Goal: Information Seeking & Learning: Learn about a topic

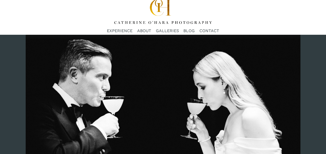
scroll to position [3, 0]
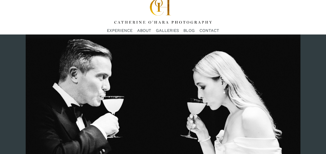
click at [165, 29] on span "GALLERIES" at bounding box center [167, 30] width 23 height 6
click at [166, 31] on span "GALLERIES" at bounding box center [167, 30] width 23 height 6
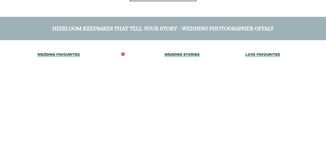
scroll to position [772, 0]
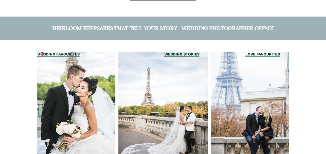
click at [60, 107] on div at bounding box center [76, 107] width 78 height 111
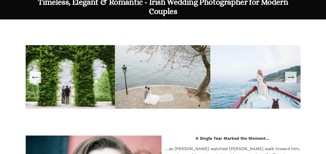
scroll to position [241, 0]
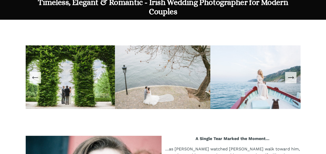
click at [294, 82] on button "Next Slide" at bounding box center [290, 77] width 11 height 11
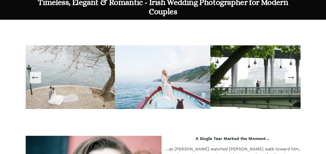
click at [293, 79] on icon "Next Slide" at bounding box center [290, 77] width 7 height 7
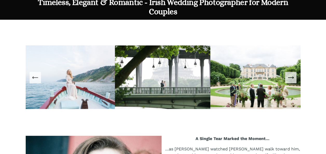
click at [293, 79] on icon "Next Slide" at bounding box center [290, 77] width 7 height 7
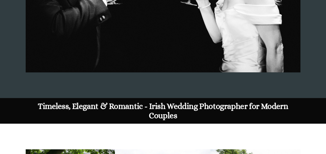
scroll to position [0, 0]
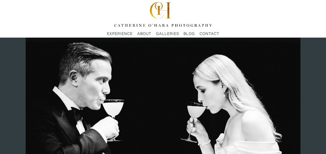
click at [0, 0] on span "FAQs" at bounding box center [0, 0] width 0 height 0
